Goal: Navigation & Orientation: Find specific page/section

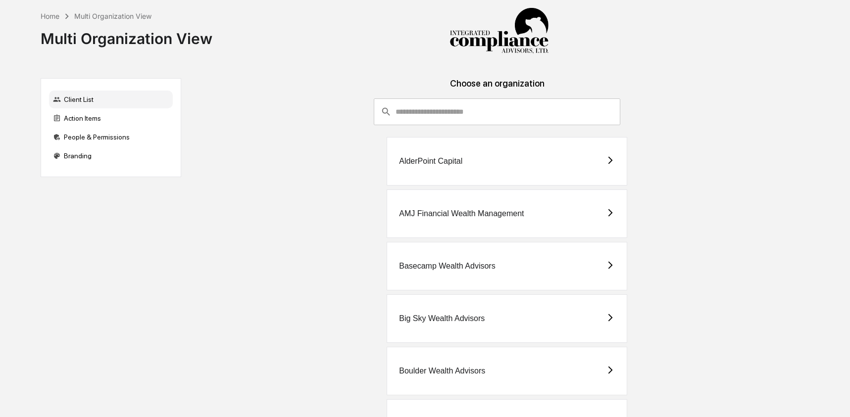
click at [541, 116] on input "consultant-dashboard__filter-organizations-search-bar" at bounding box center [508, 112] width 225 height 27
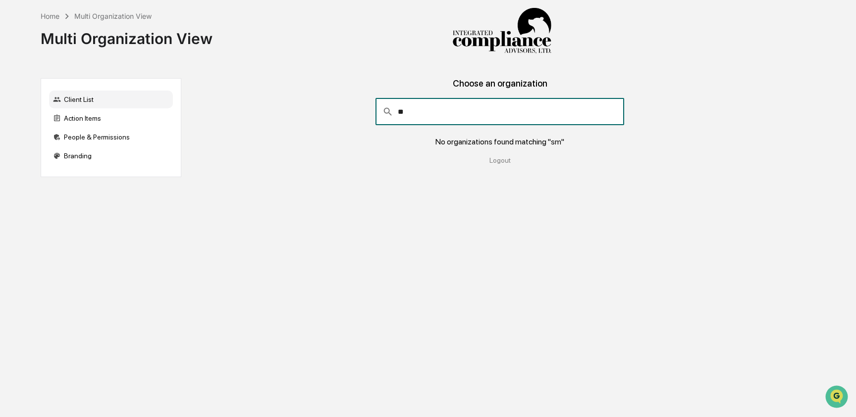
type input "*"
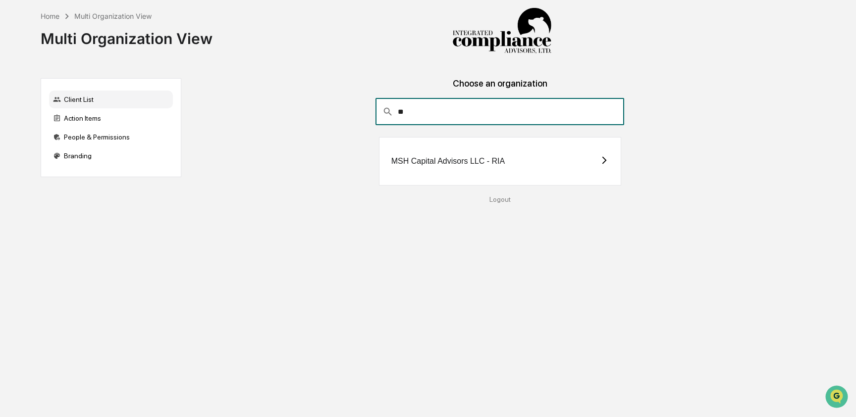
type input "*"
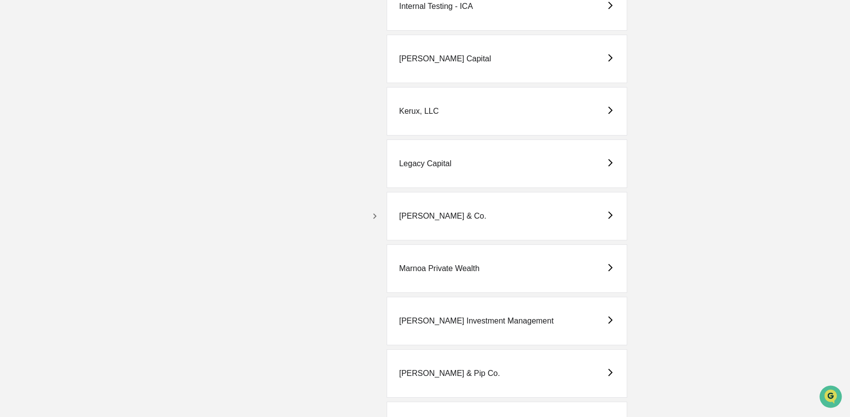
scroll to position [1799, 0]
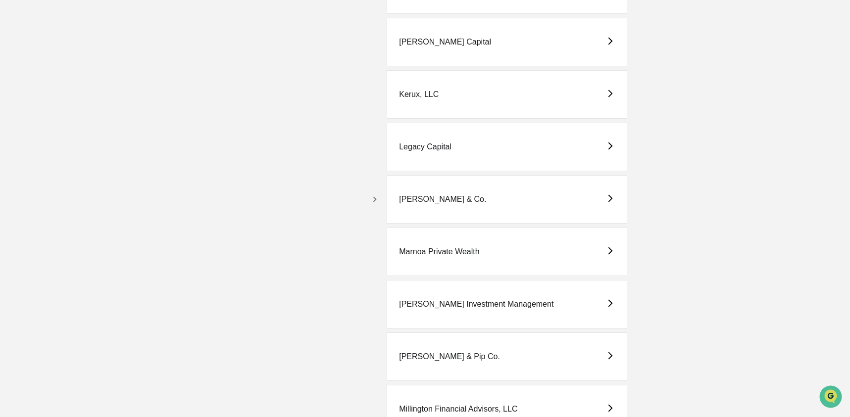
click at [378, 201] on icon "button" at bounding box center [374, 199] width 11 height 11
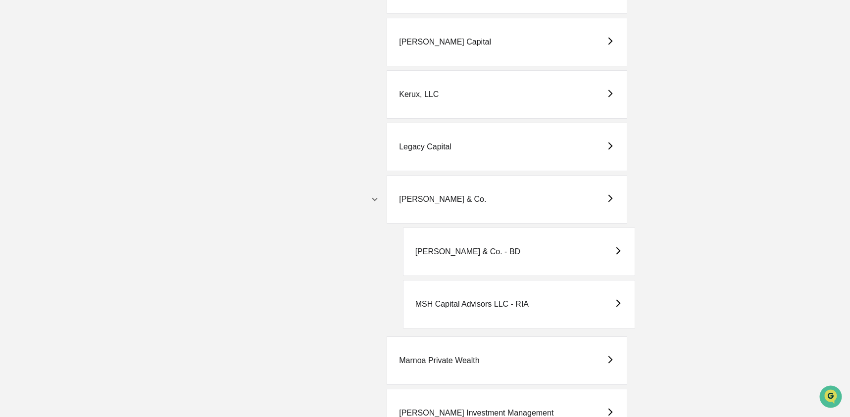
click at [483, 253] on div "[PERSON_NAME] & Co. - BD" at bounding box center [467, 252] width 105 height 9
